Goal: Task Accomplishment & Management: Complete application form

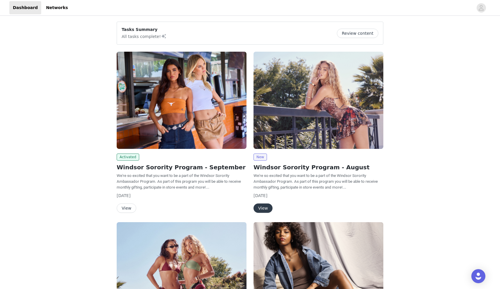
click at [184, 127] on img at bounding box center [182, 100] width 130 height 97
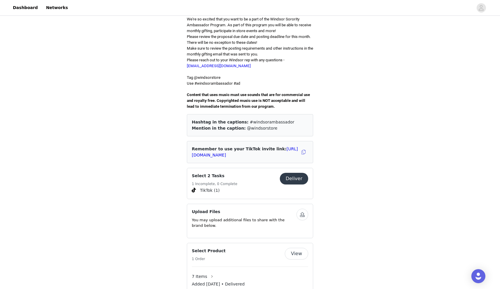
scroll to position [168, 0]
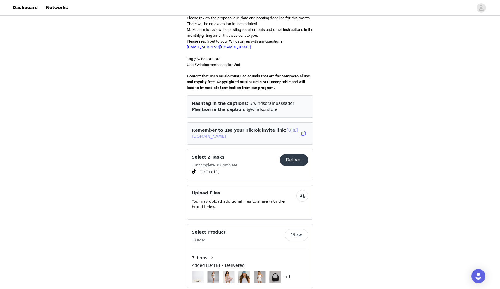
click at [275, 128] on link "[URL][DOMAIN_NAME]" at bounding box center [245, 133] width 106 height 11
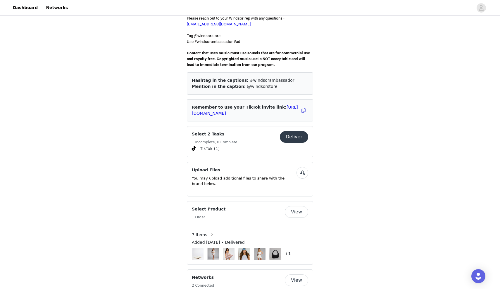
scroll to position [199, 0]
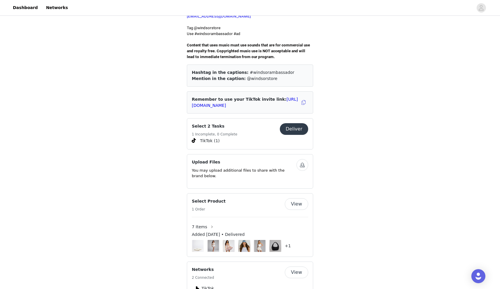
click at [289, 123] on button "Deliver" at bounding box center [294, 129] width 28 height 12
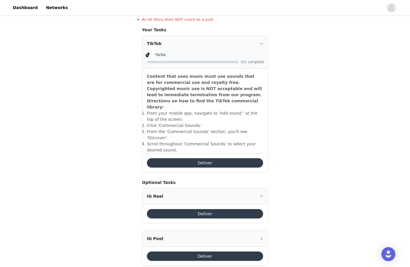
scroll to position [151, 0]
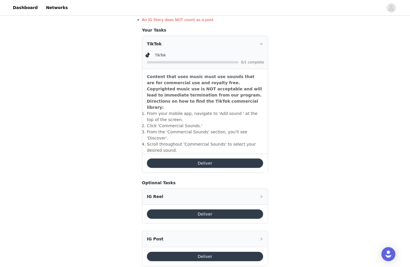
click at [193, 209] on button "Deliver" at bounding box center [205, 213] width 116 height 9
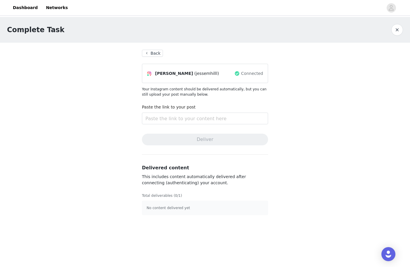
click at [215, 125] on div "Paste the link to your post" at bounding box center [205, 115] width 126 height 23
click at [209, 119] on input "text" at bounding box center [205, 119] width 126 height 12
paste input "[URL][DOMAIN_NAME]"
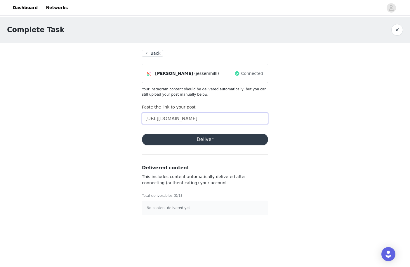
type input "[URL][DOMAIN_NAME]"
click at [217, 138] on button "Deliver" at bounding box center [205, 140] width 126 height 12
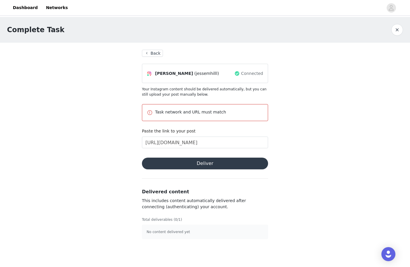
click at [144, 54] on button "Back" at bounding box center [152, 53] width 21 height 7
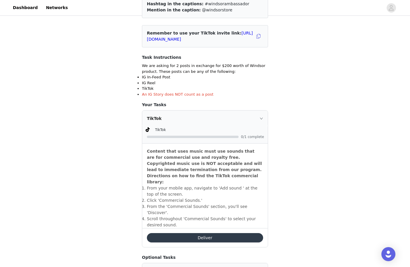
scroll to position [131, 0]
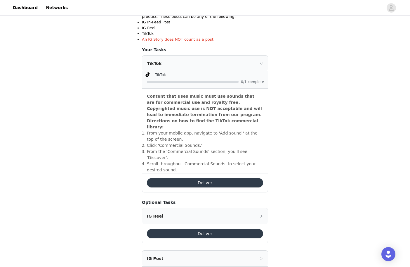
click at [201, 178] on button "Deliver" at bounding box center [205, 182] width 116 height 9
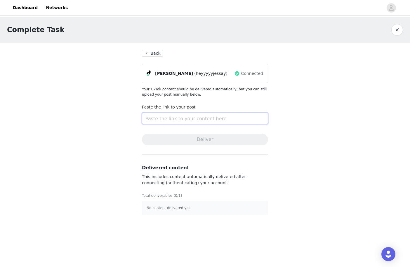
click at [179, 119] on input "text" at bounding box center [205, 119] width 126 height 12
paste input "[URL][DOMAIN_NAME]"
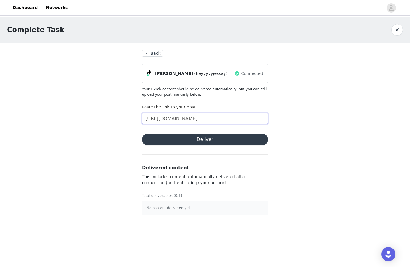
type input "[URL][DOMAIN_NAME]"
click at [196, 140] on button "Deliver" at bounding box center [205, 140] width 126 height 12
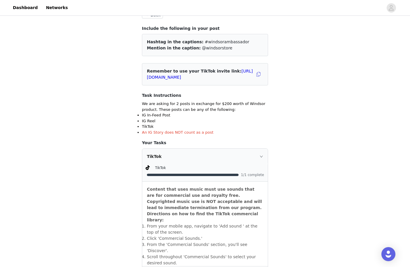
scroll to position [140, 0]
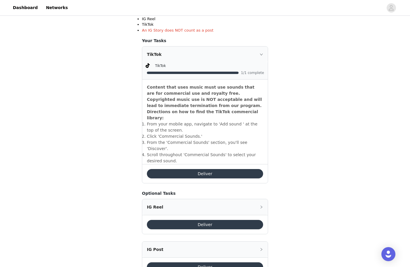
click at [222, 169] on button "Deliver" at bounding box center [205, 173] width 116 height 9
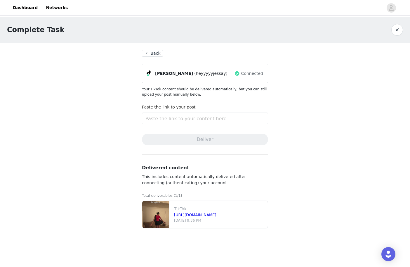
click at [156, 53] on button "Back" at bounding box center [152, 53] width 21 height 7
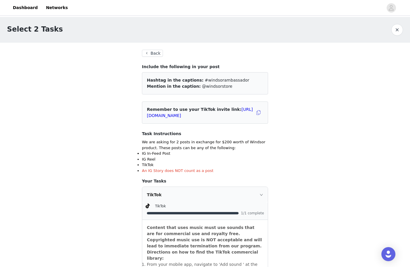
click at [157, 54] on button "Back" at bounding box center [152, 53] width 21 height 7
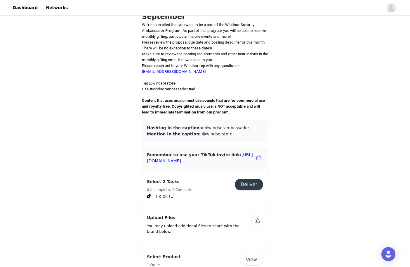
scroll to position [144, 0]
